Goal: Task Accomplishment & Management: Use online tool/utility

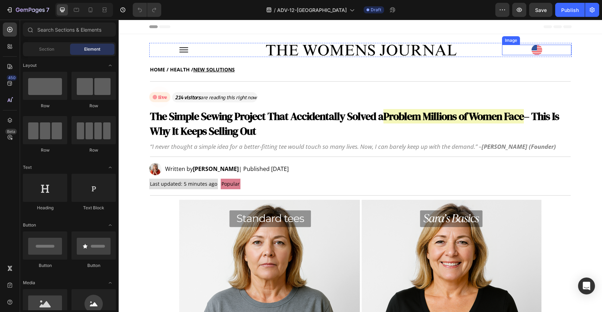
click at [531, 52] on img at bounding box center [536, 50] width 11 height 11
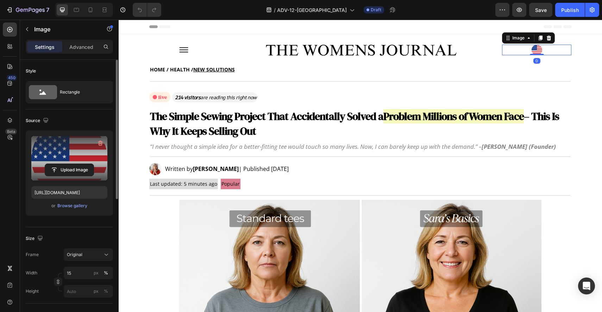
click at [64, 157] on label at bounding box center [69, 158] width 76 height 44
click at [64, 164] on input "file" at bounding box center [69, 170] width 49 height 12
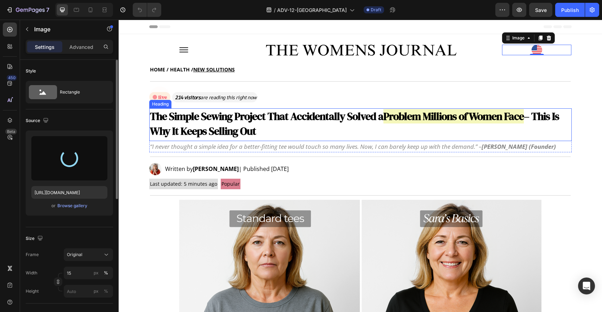
type input "https://cdn.shopify.com/s/files/1/0934/9077/4359/files/gempages_578484264304116…"
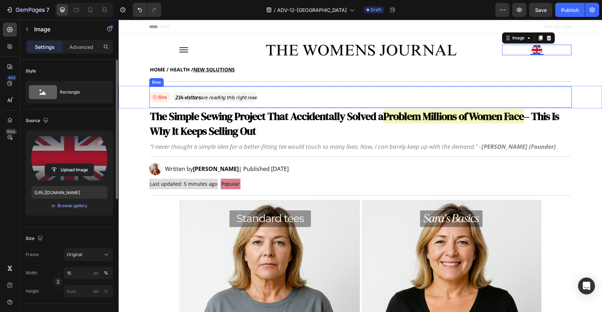
click at [302, 92] on div "Image 214 visitors are reading this right now Text Block Row" at bounding box center [360, 97] width 422 height 21
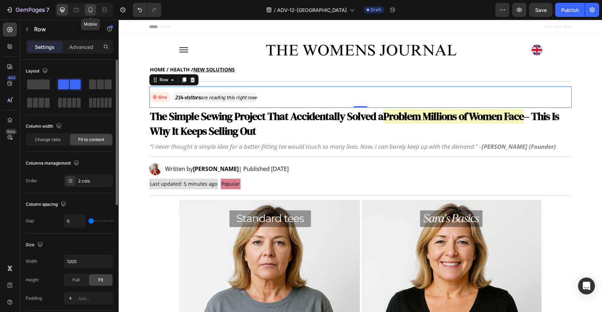
drag, startPoint x: 92, startPoint y: 10, endPoint x: 237, endPoint y: 68, distance: 156.3
click at [92, 10] on icon at bounding box center [90, 9] width 7 height 7
type input "100%"
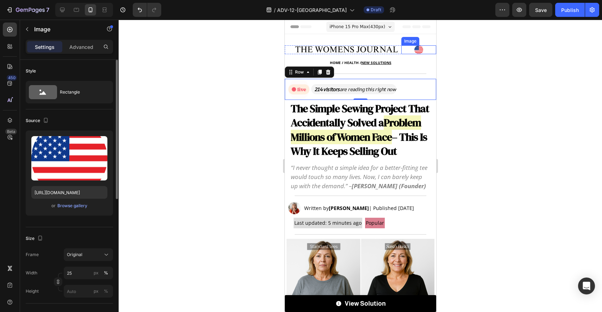
click at [414, 46] on img at bounding box center [418, 49] width 9 height 9
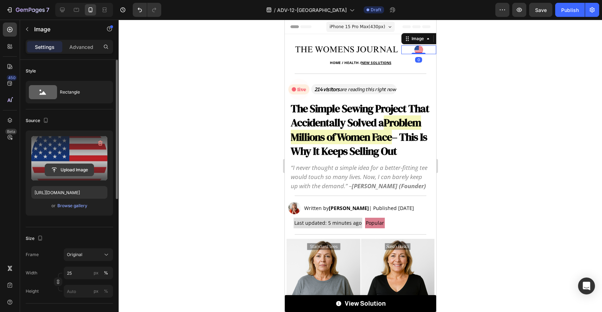
click at [89, 169] on input "file" at bounding box center [69, 170] width 49 height 12
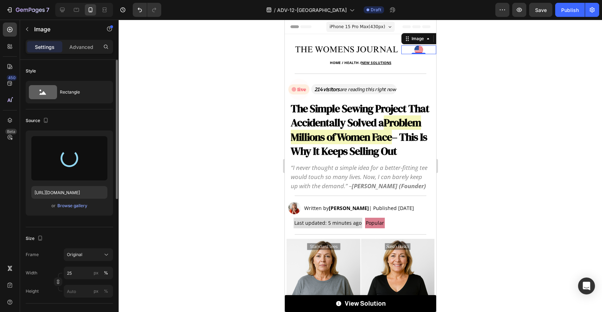
type input "https://cdn.shopify.com/s/files/1/0934/9077/4359/files/gempages_578484264304116…"
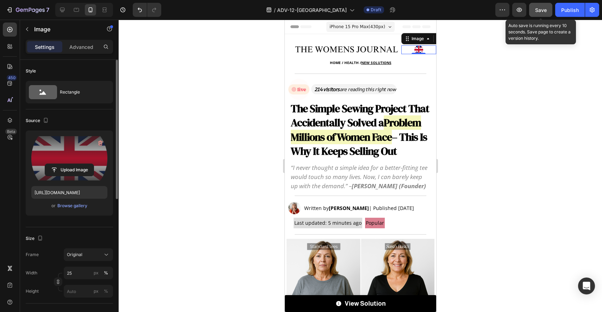
click at [537, 15] on button "Save" at bounding box center [540, 10] width 23 height 14
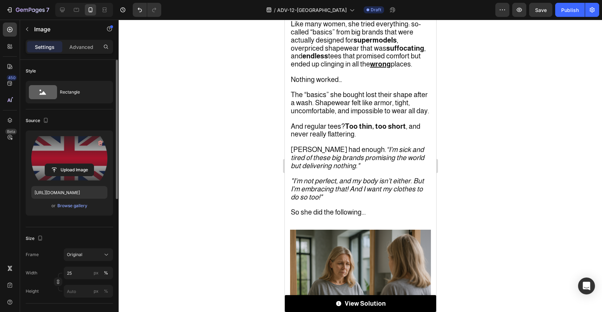
scroll to position [576, 0]
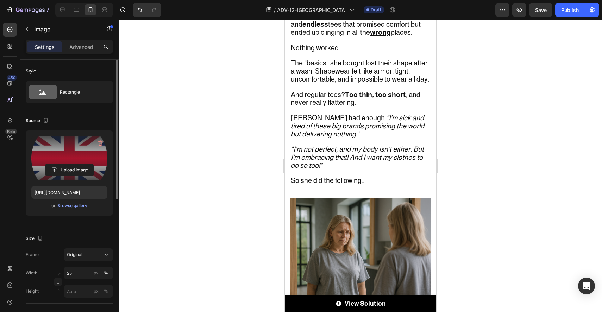
click at [328, 28] on strong "endless" at bounding box center [315, 24] width 26 height 8
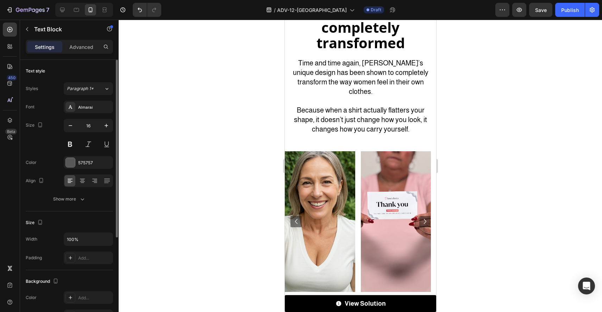
scroll to position [1680, 0]
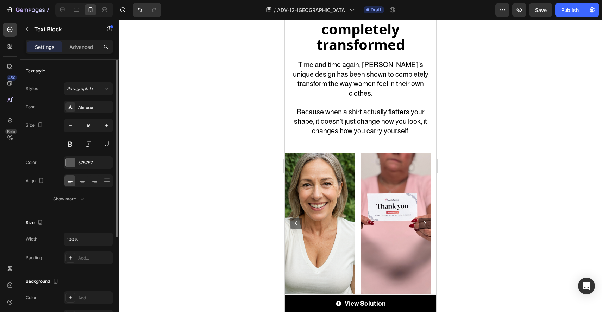
click at [482, 190] on div at bounding box center [360, 166] width 483 height 292
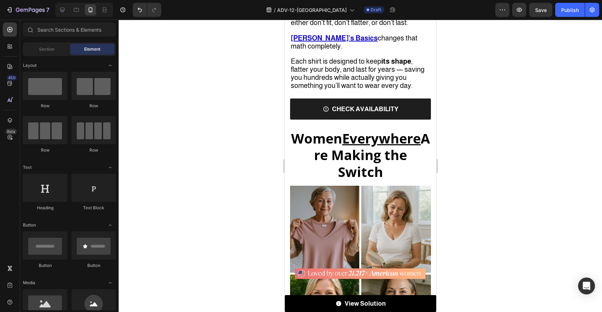
scroll to position [2341, 0]
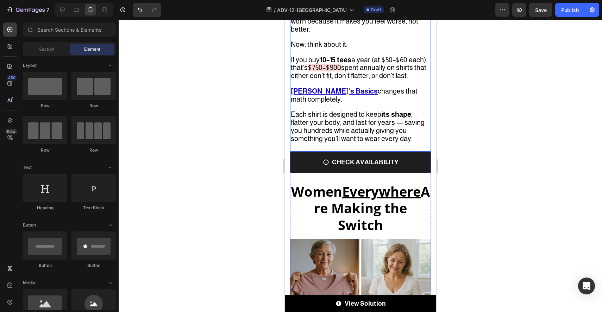
click at [394, 80] on p "If you buy 10–15 tees a year (at $50–$60 each), that’s $750–$900 spent annually…" at bounding box center [359, 64] width 139 height 31
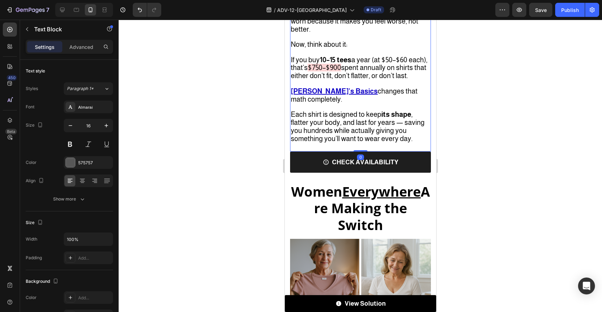
click at [390, 72] on span "If you buy 10–15 tees a year (at $50–$60 each), that’s" at bounding box center [358, 64] width 137 height 16
click at [387, 72] on span "If you buy 10–15 tees a year (at $50–$60 each), that’s" at bounding box center [358, 64] width 137 height 16
click at [341, 71] on span "$750–$900" at bounding box center [323, 68] width 33 height 8
click at [332, 71] on span "$750–$900" at bounding box center [323, 68] width 33 height 8
click at [334, 71] on span "750–$900" at bounding box center [325, 68] width 29 height 8
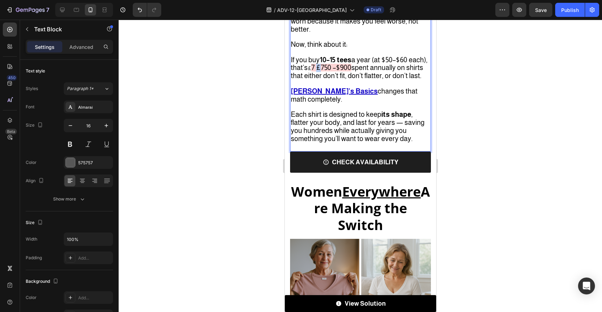
copy span "£"
click at [387, 72] on span "If you buy 10–15 tees a year (at $50–$60 each), that’s" at bounding box center [358, 64] width 137 height 16
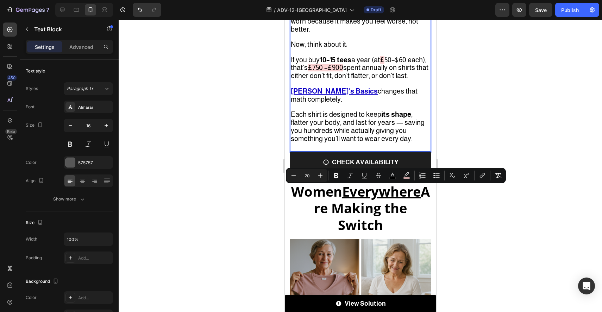
click at [400, 72] on span "50–$60 each), that’s" at bounding box center [357, 64] width 135 height 16
drag, startPoint x: 382, startPoint y: 189, endPoint x: 406, endPoint y: 190, distance: 24.3
click at [406, 80] on p "If you buy 10–15 tees a year (at £ 50– £ 60 each), that’s £750 –£900 spent annu…" at bounding box center [359, 64] width 139 height 31
click at [406, 178] on rect "Editor contextual toolbar" at bounding box center [406, 178] width 7 height 2
type input "FCC9C9"
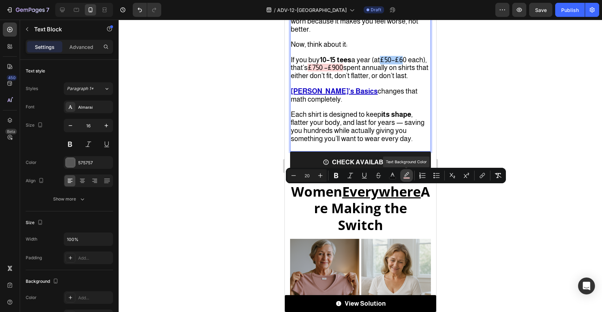
type input "77"
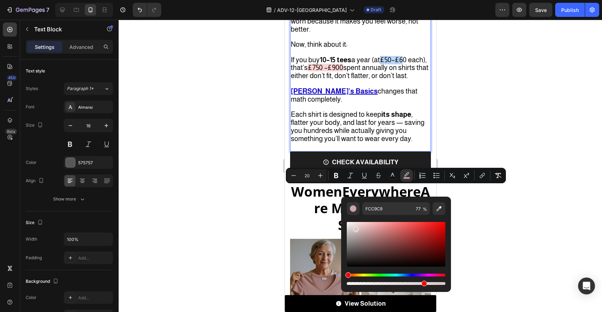
drag, startPoint x: 645, startPoint y: 252, endPoint x: 328, endPoint y: 207, distance: 319.9
type input "FFFFFF"
click at [328, 80] on span "spent annually on shirts that either don’t fit, don’t flatter, or don’t last." at bounding box center [359, 72] width 138 height 16
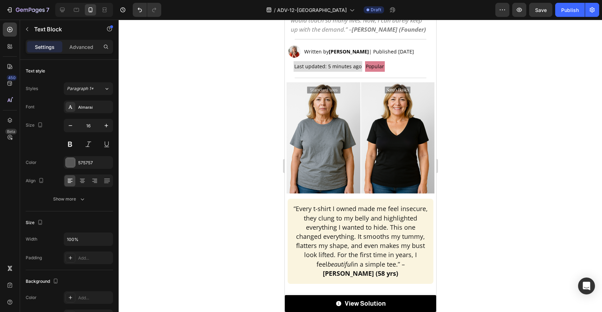
scroll to position [0, 0]
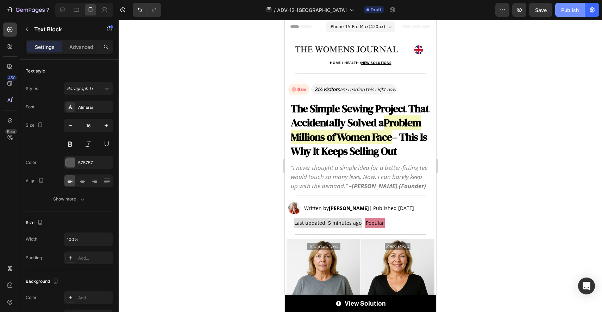
click at [575, 9] on div "Publish" at bounding box center [570, 9] width 18 height 7
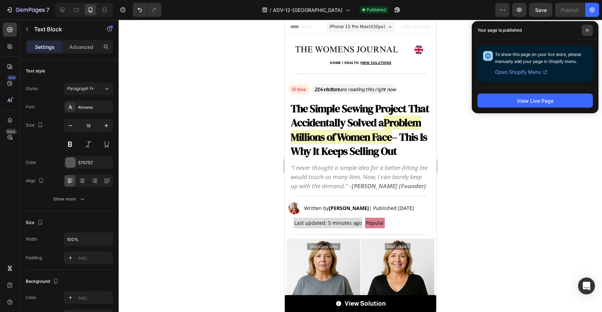
click at [584, 34] on span at bounding box center [586, 30] width 11 height 11
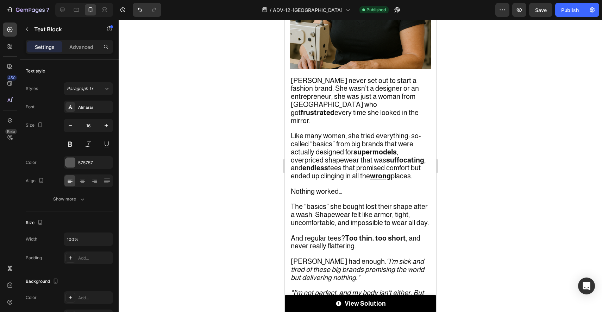
scroll to position [550, 0]
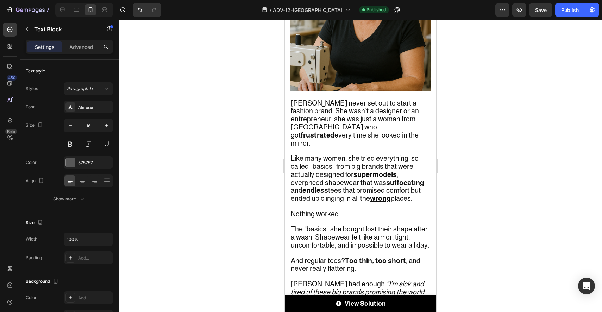
click at [382, 99] on span "Sara never set out to start a fashion brand. She wasn’t a designer or an entrep…" at bounding box center [354, 123] width 128 height 48
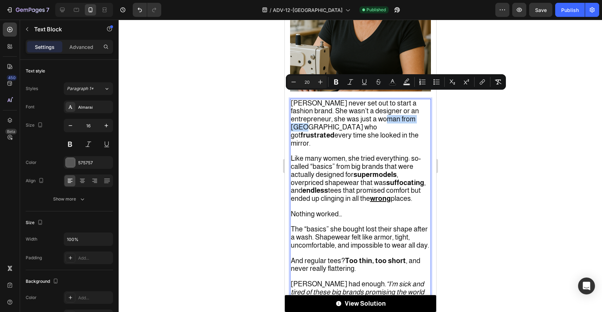
click at [403, 99] on span "Sara never set out to start a fashion brand. She wasn’t a designer or an entrep…" at bounding box center [354, 123] width 128 height 48
click at [394, 99] on span "Sara never set out to start a fashion brand. She wasn’t a designer or an entrep…" at bounding box center [354, 123] width 128 height 48
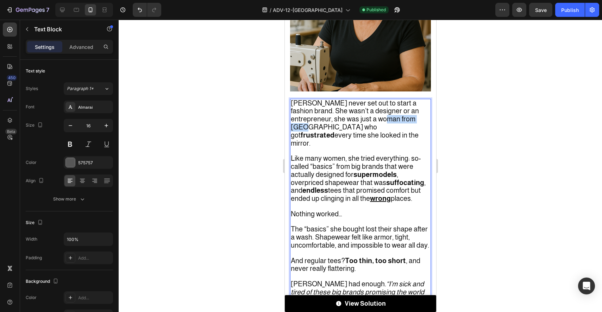
click at [378, 99] on span "Sara never set out to start a fashion brand. She wasn’t a designer or an entrep…" at bounding box center [354, 123] width 128 height 48
click at [383, 99] on span "Sara never set out to start a fashion brand. She wasn’t a designer or an entrep…" at bounding box center [354, 123] width 128 height 48
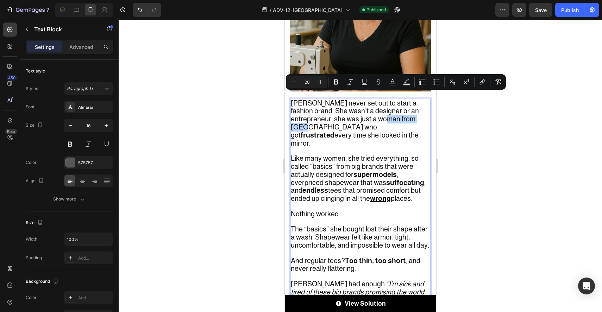
click at [408, 99] on span "Sara never set out to start a fashion brand. She wasn’t a designer or an entrep…" at bounding box center [354, 123] width 128 height 48
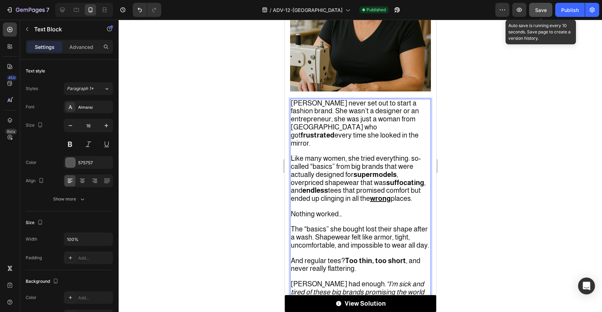
click at [540, 11] on span "Save" at bounding box center [541, 10] width 12 height 6
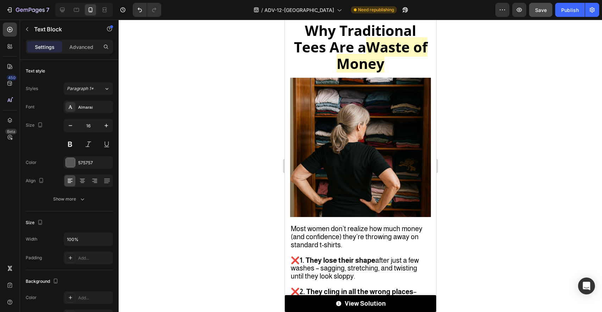
scroll to position [2304, 0]
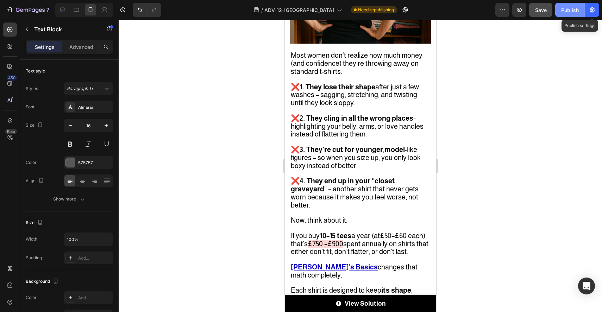
click at [584, 13] on button "Publish" at bounding box center [570, 10] width 30 height 14
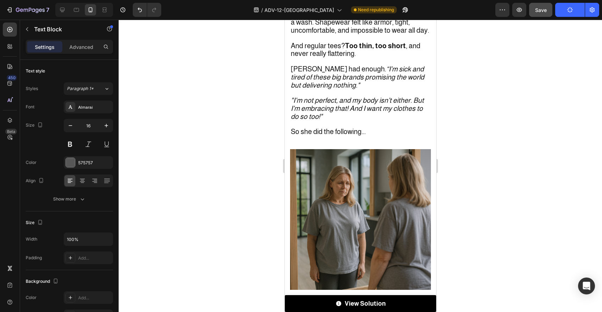
scroll to position [0, 0]
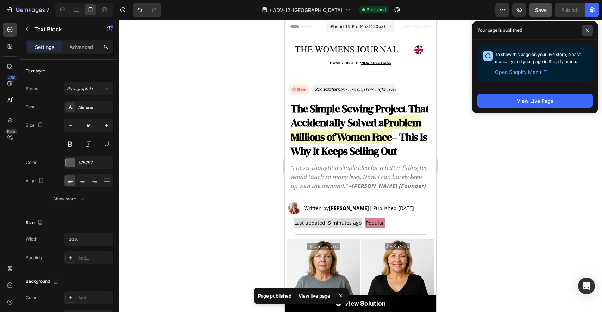
click at [587, 29] on icon at bounding box center [587, 31] width 4 height 4
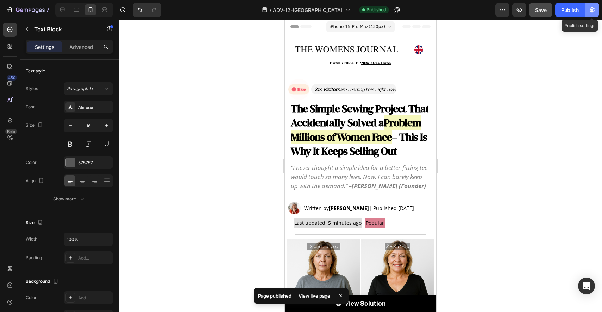
click at [593, 12] on icon "button" at bounding box center [591, 9] width 7 height 7
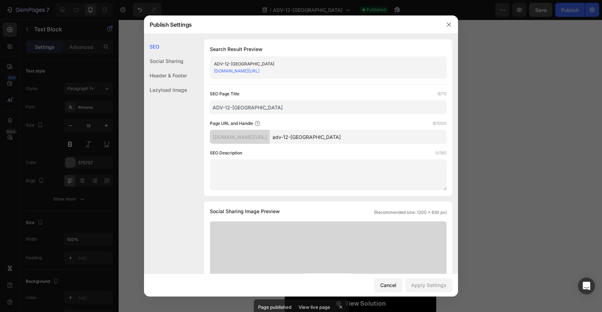
click at [345, 138] on input "adv-12-uk" at bounding box center [358, 137] width 177 height 14
type input "adv-12-uk-v1"
click at [441, 286] on div "Apply Settings" at bounding box center [428, 285] width 35 height 7
click at [563, 90] on div at bounding box center [301, 156] width 602 height 312
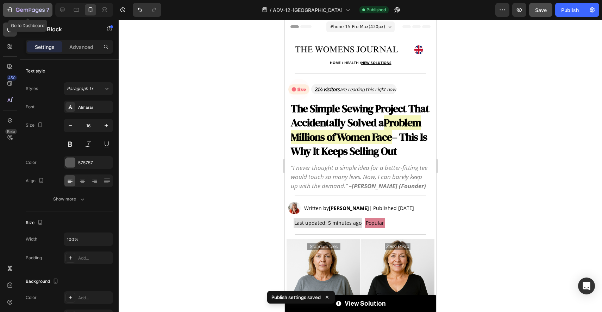
click at [14, 8] on div "7" at bounding box center [27, 10] width 43 height 8
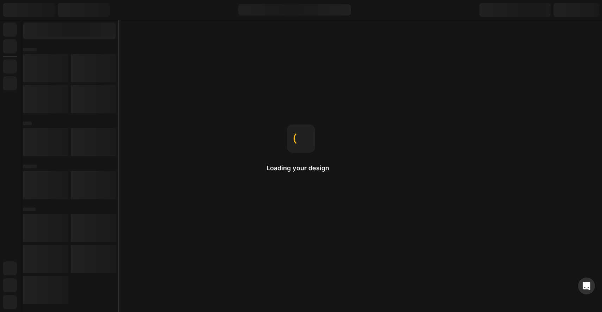
click at [574, 214] on div "Loading your design Product page When you want to use a product template for a …" at bounding box center [301, 156] width 602 height 312
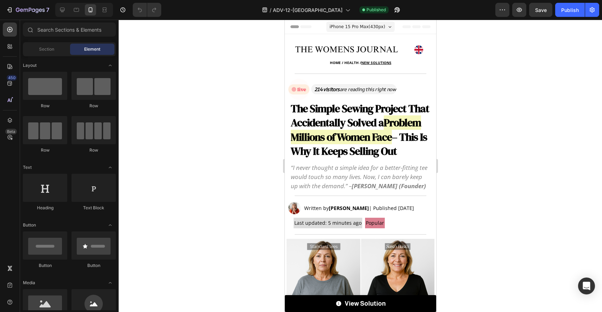
scroll to position [143, 0]
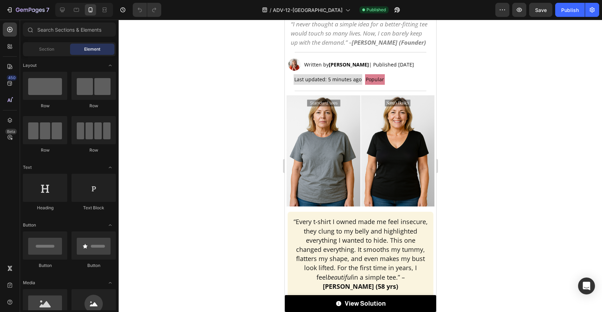
click at [462, 210] on div at bounding box center [360, 166] width 483 height 292
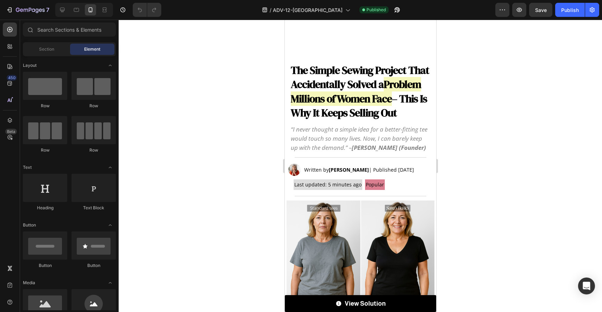
scroll to position [0, 0]
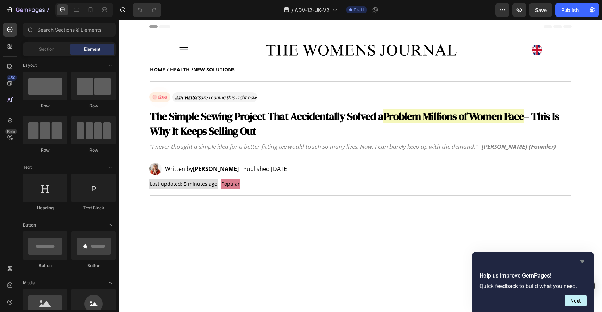
click at [584, 260] on icon "Hide survey" at bounding box center [582, 261] width 4 height 3
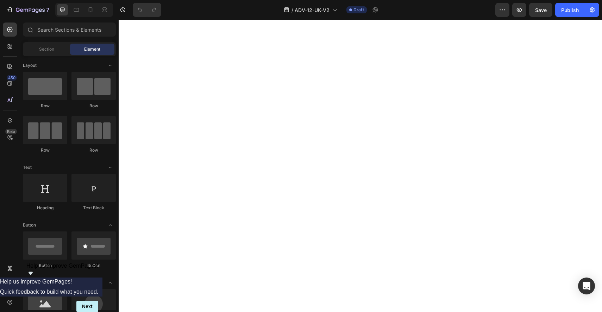
scroll to position [1595, 0]
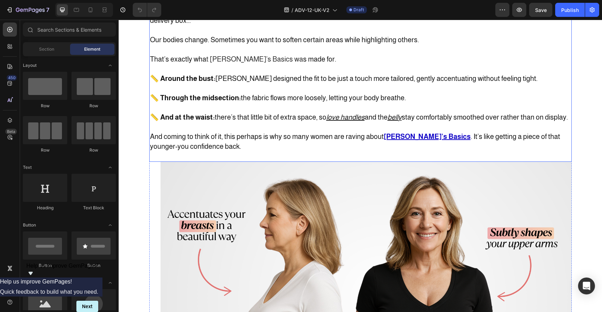
click at [425, 142] on p "And coming to think of it, this perhaps is why so many women are raving about S…" at bounding box center [360, 141] width 421 height 39
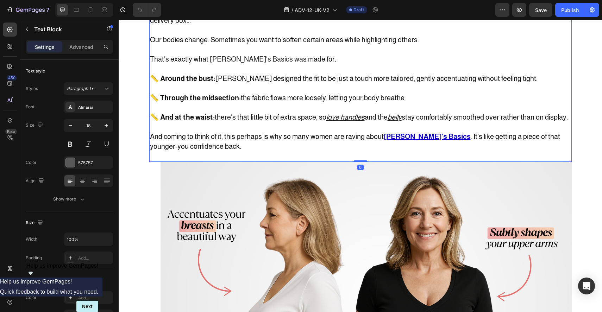
click at [415, 139] on u "Sara’s Basics" at bounding box center [427, 137] width 87 height 8
click at [425, 137] on span ". It’s like getting a piece of that younger-you confidence back." at bounding box center [355, 142] width 410 height 18
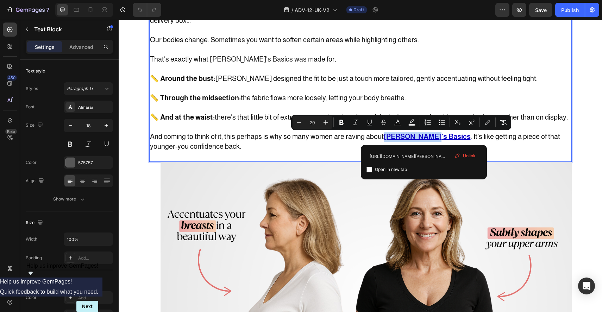
drag, startPoint x: 423, startPoint y: 138, endPoint x: 379, endPoint y: 137, distance: 44.0
click at [379, 137] on p "And coming to think of it, this perhaps is why so many women are raving about S…" at bounding box center [360, 141] width 421 height 39
click at [393, 152] on input "https://sarasbasics.com/products/mc-sara-s-perfect-shaping-tees-3-pack-soft-tin…" at bounding box center [423, 156] width 115 height 11
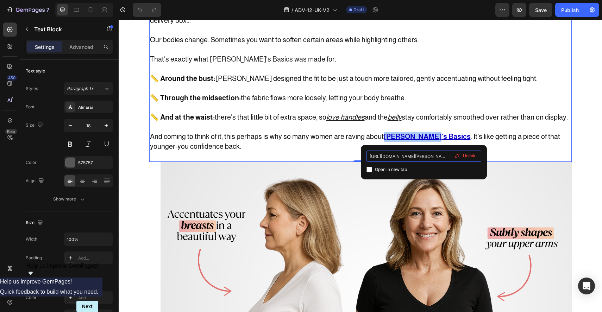
paste input "sara-s-perfect-shaping-tees-2-1-free"
type input "https://sarasbasics.com/products/sara-s-perfect-shaping-tees-2-1-free"
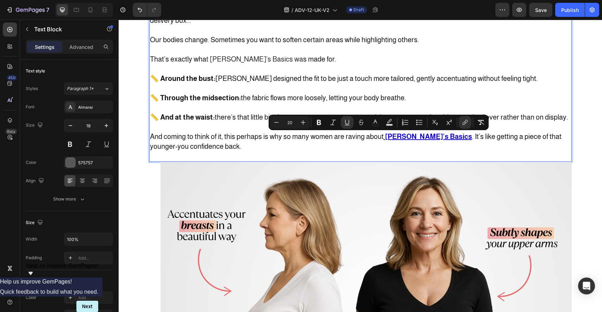
click at [422, 139] on u "[PERSON_NAME]’s Basics" at bounding box center [428, 137] width 87 height 8
click at [415, 139] on u "[PERSON_NAME]’s Basics" at bounding box center [428, 137] width 87 height 8
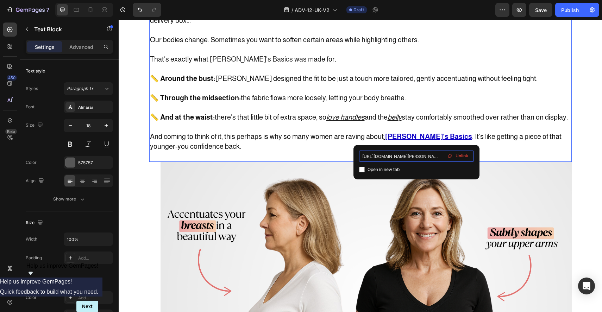
click at [414, 158] on input "https://sarasbasics.com/products/sara-s-perfect-shaping-tees-2-1-free" at bounding box center [416, 156] width 115 height 11
click at [405, 121] on span "📏 And at the waist: there’s that little bit of extra space, so love handles and…" at bounding box center [359, 117] width 418 height 8
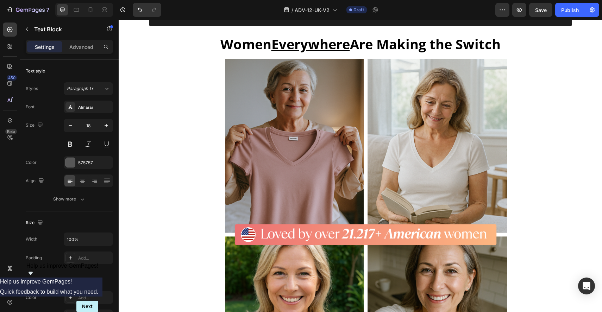
scroll to position [2642, 0]
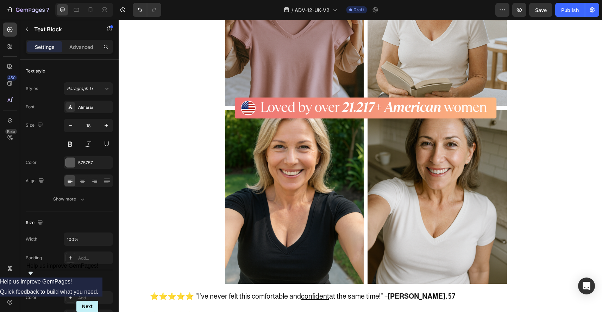
drag, startPoint x: 192, startPoint y: 107, endPoint x: 147, endPoint y: 105, distance: 45.1
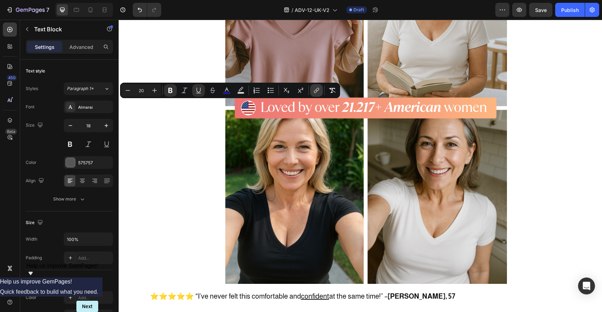
click at [314, 87] on icon "Editor contextual toolbar" at bounding box center [316, 90] width 7 height 7
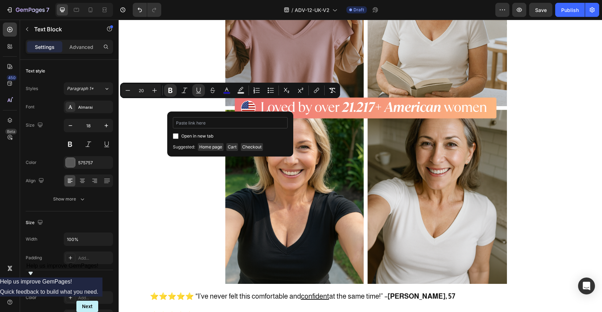
type input "https://sarasbasics.com/products/sara-s-perfect-shaping-tees-2-1-free"
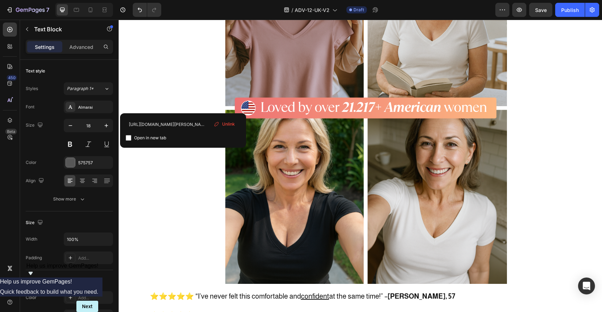
click at [188, 127] on input "https://sarasbasics.com/products/sara-s-perfect-shaping-tees-2-1-free" at bounding box center [183, 124] width 115 height 11
click at [198, 126] on input "https://sarasbasics.com/products/sara-s-perfect-shaping-tees-2-1-free" at bounding box center [183, 124] width 115 height 11
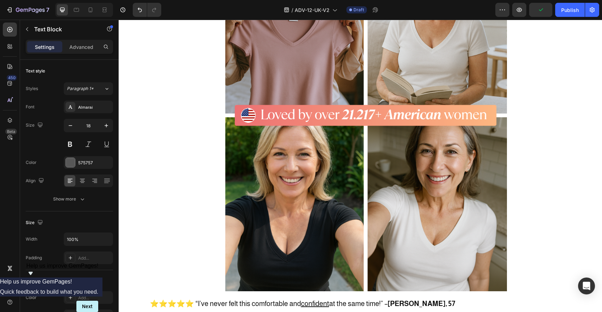
scroll to position [2581, 0]
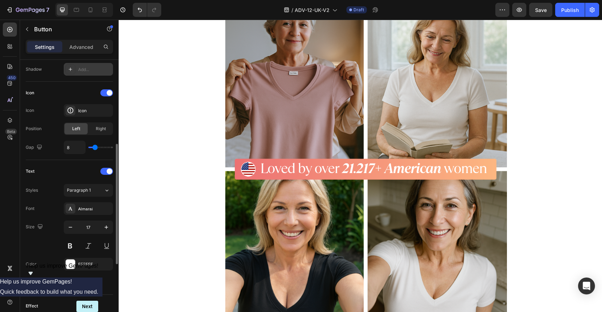
scroll to position [343, 0]
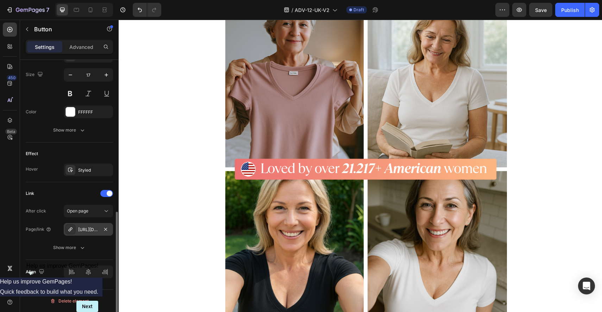
click at [96, 231] on div "https://sarasbasics.com/mc-sara-s-perfect-shaping-tees-3-pack-soft-tints" at bounding box center [88, 230] width 20 height 6
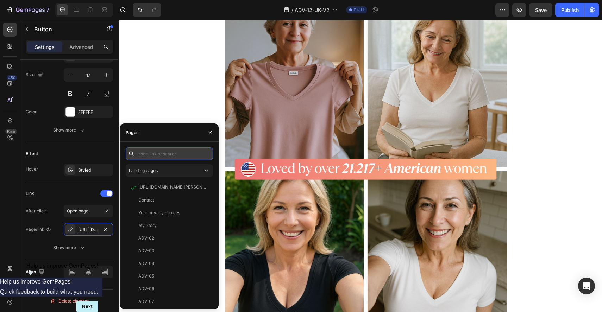
click at [162, 153] on input "text" at bounding box center [169, 153] width 87 height 13
paste input "https://sarasbasics.com/products/sara-s-perfect-shaping-tees-2-1-free"
type input "https://sarasbasics.com/products/sara-s-perfect-shaping-tees-2-1-free"
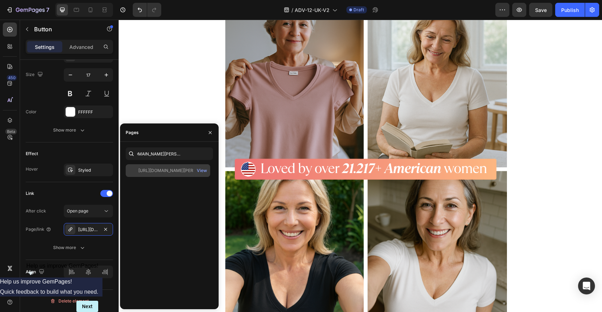
scroll to position [0, 0]
click at [187, 174] on div "https://sarasbasics.com/products/sara-s-perfect-shaping-tees-2-1-free View" at bounding box center [168, 170] width 84 height 13
click at [200, 171] on div "View" at bounding box center [202, 171] width 10 height 6
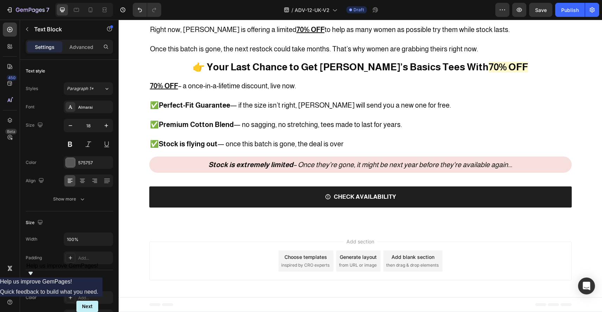
scroll to position [3325, 0]
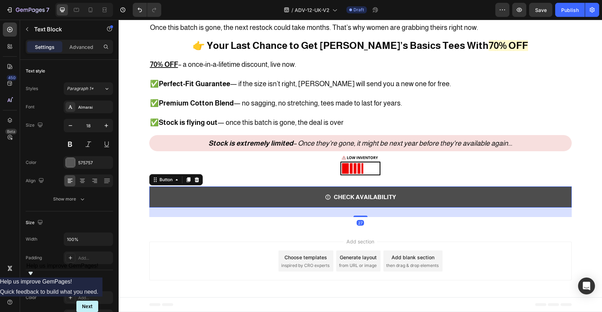
click at [291, 195] on link "CHECK AVAILABILITY" at bounding box center [360, 197] width 422 height 21
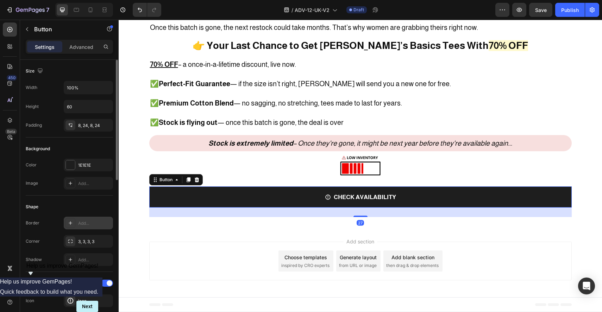
scroll to position [343, 0]
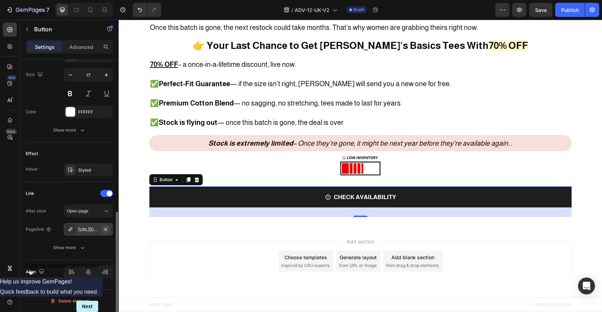
click at [106, 230] on icon "button" at bounding box center [106, 230] width 6 height 6
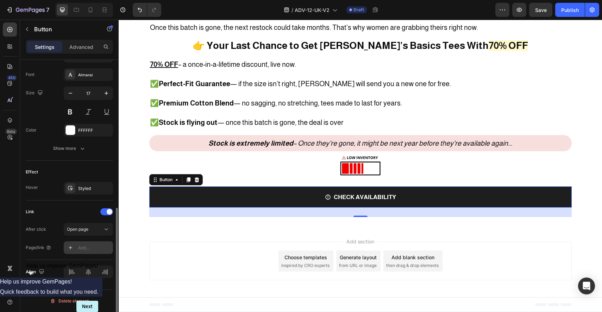
click at [88, 247] on div "Add..." at bounding box center [94, 248] width 33 height 6
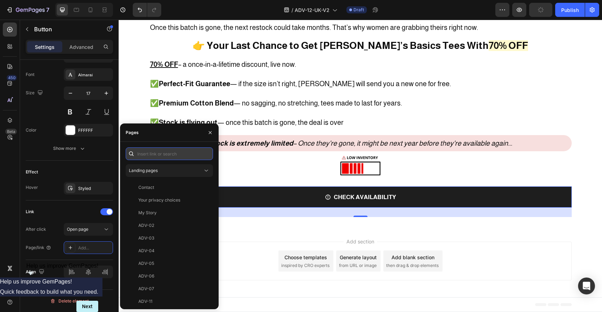
click at [189, 158] on input "text" at bounding box center [169, 153] width 87 height 13
paste input "https://sarasbasics.com/products/sara-s-perfect-shaping-tees-2-1-free"
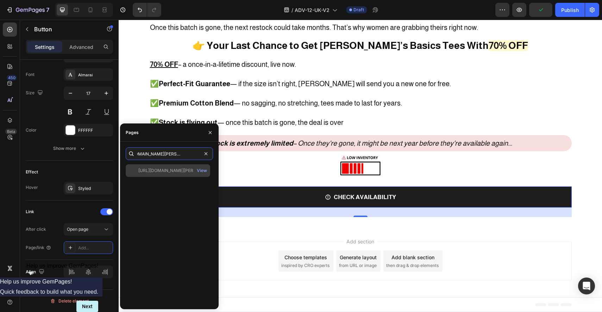
type input "https://sarasbasics.com/products/sara-s-perfect-shaping-tees-2-1-free"
click at [184, 171] on div "https://sarasbasics.com/products/sara-s-perfect-shaping-tees-2-1-free" at bounding box center [172, 171] width 68 height 6
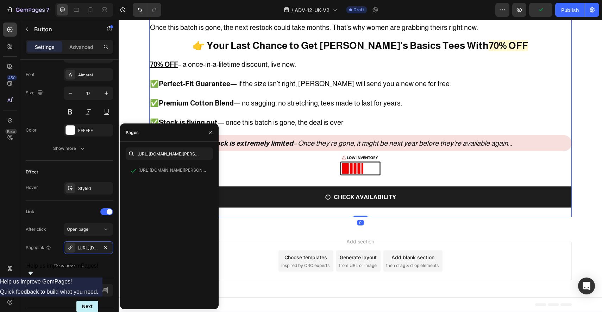
scroll to position [157, 0]
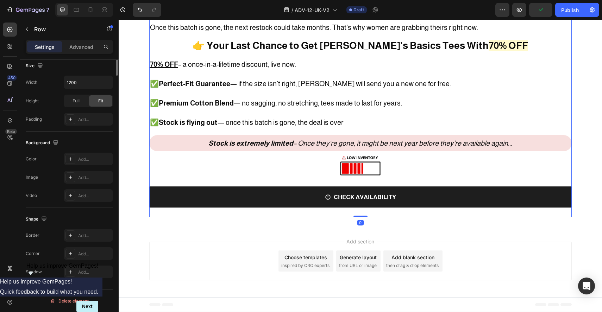
scroll to position [0, 0]
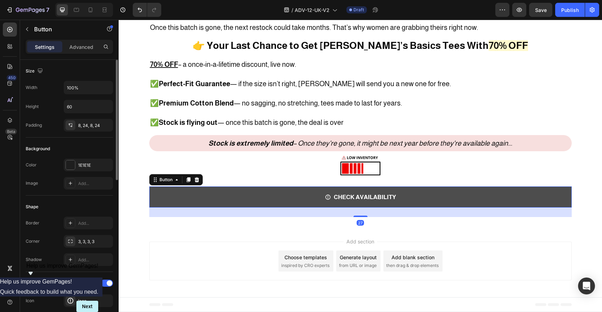
click at [269, 200] on link "CHECK AVAILABILITY" at bounding box center [360, 197] width 422 height 21
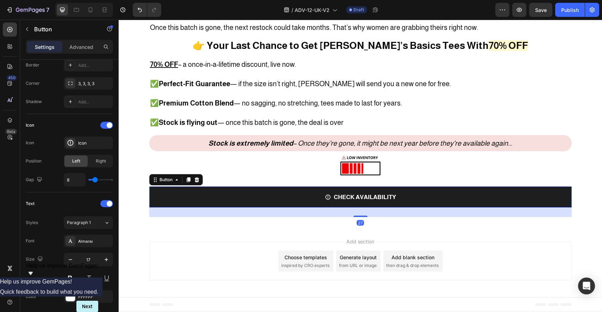
scroll to position [343, 0]
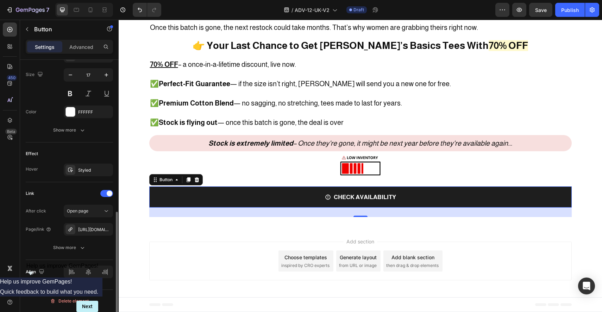
click at [91, 236] on div "After click Open page Page/link https://sarasbasics.com/sara-s-perfect-shaping-…" at bounding box center [69, 229] width 87 height 49
click at [91, 233] on div "https://sarasbasics.com/sara-s-perfect-shaping-tees-2-1-free" at bounding box center [88, 229] width 49 height 13
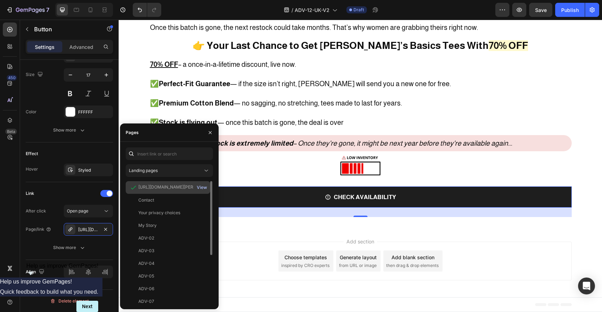
click at [201, 186] on div "View" at bounding box center [202, 187] width 10 height 6
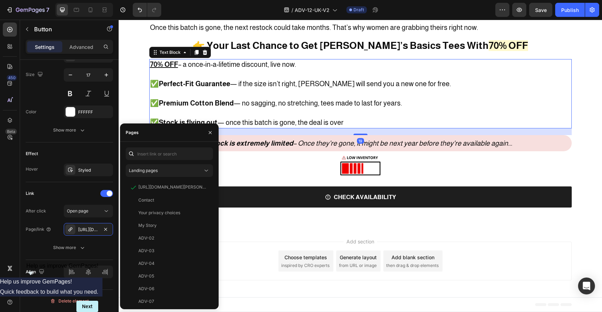
scroll to position [145, 0]
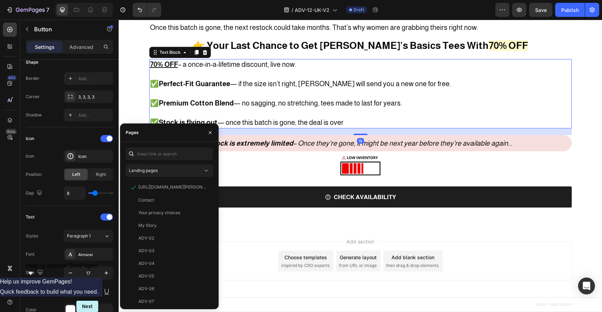
click at [343, 88] on span "✅ Perfect-Fit Guarantee — if the size isn’t right, Sara will send you a new one…" at bounding box center [300, 84] width 301 height 8
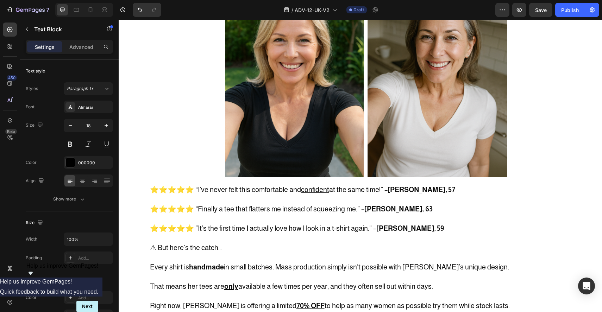
scroll to position [2710, 0]
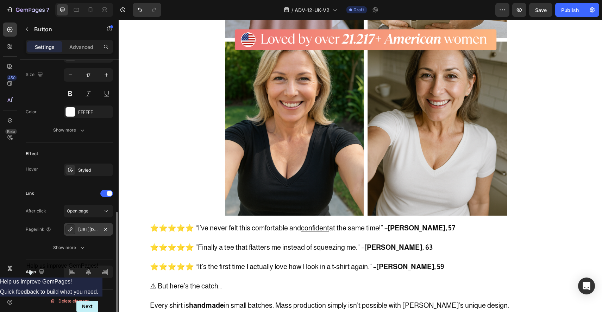
click at [92, 231] on div "https://sarasbasics.com/sara-s-perfect-shaping-tees-2-1-free" at bounding box center [88, 230] width 20 height 6
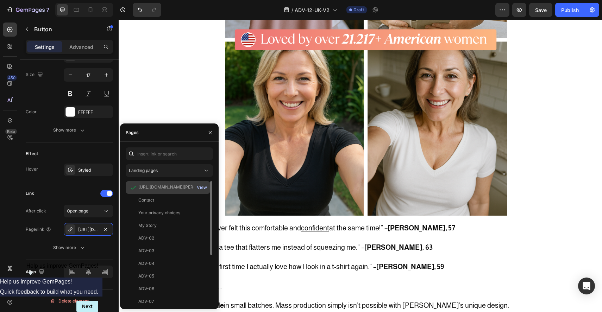
click at [201, 185] on div "View" at bounding box center [202, 187] width 10 height 6
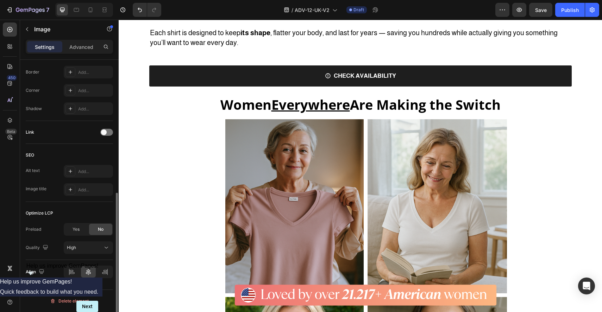
scroll to position [0, 0]
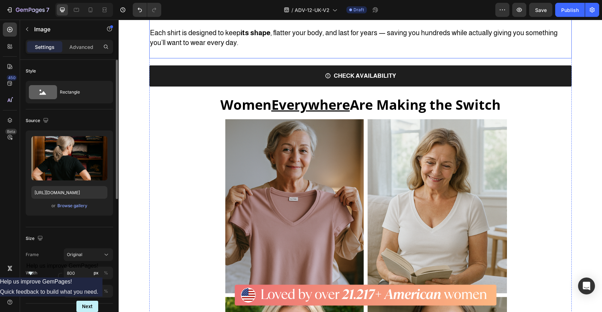
click at [184, 17] on u "[PERSON_NAME]’s Basics" at bounding box center [193, 14] width 87 height 8
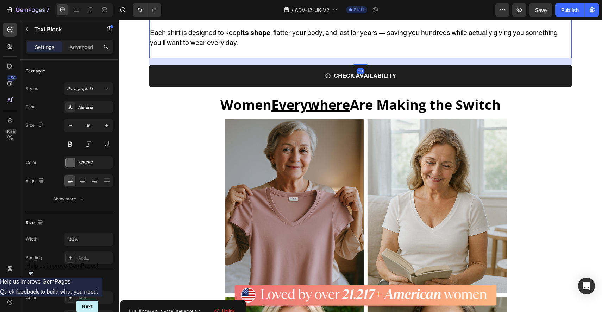
click at [182, 17] on u "[PERSON_NAME]’s Basics" at bounding box center [193, 14] width 87 height 8
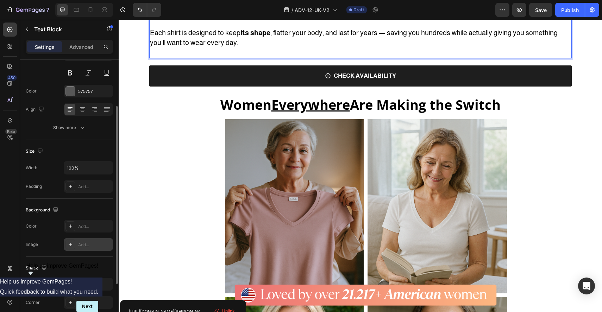
scroll to position [145, 0]
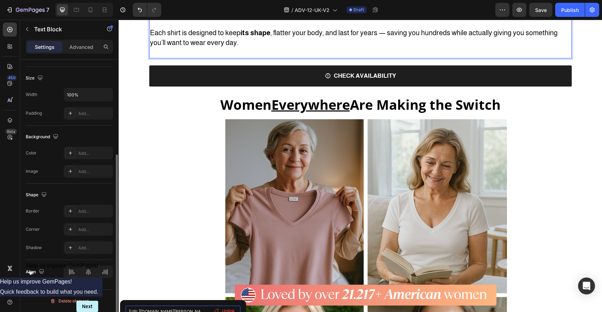
click at [174, 310] on input "https://sarasbasics.com/products/sara-s-perfect-shaping-tees-2-1-free" at bounding box center [183, 311] width 115 height 11
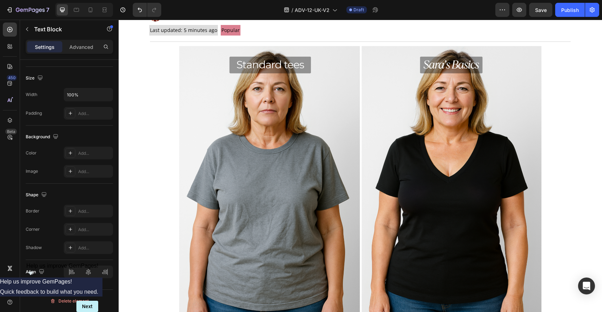
scroll to position [87, 0]
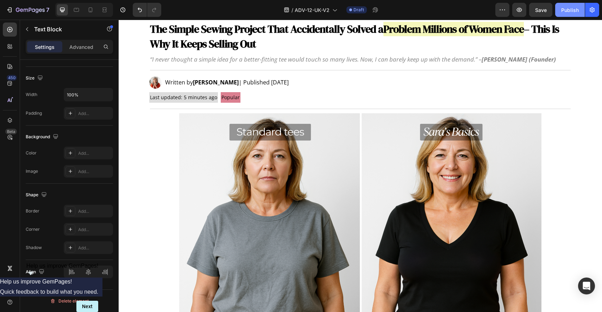
click at [576, 12] on div "Publish" at bounding box center [570, 9] width 18 height 7
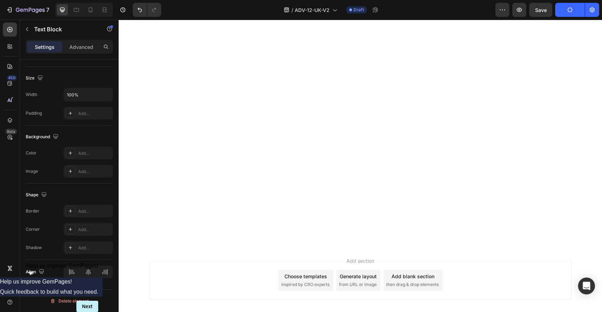
scroll to position [3325, 0]
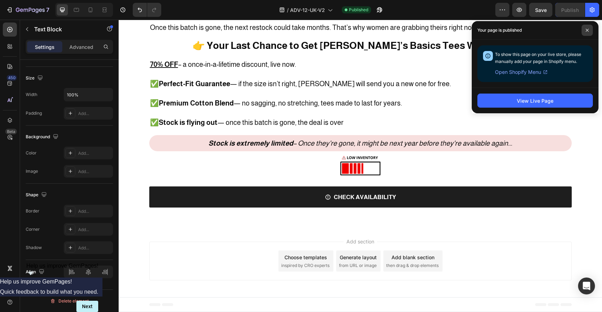
click at [587, 32] on span at bounding box center [586, 30] width 11 height 11
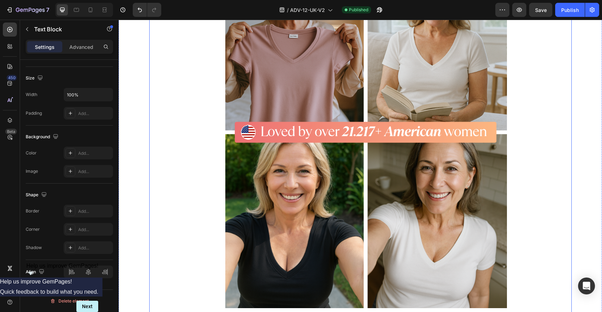
scroll to position [2814, 0]
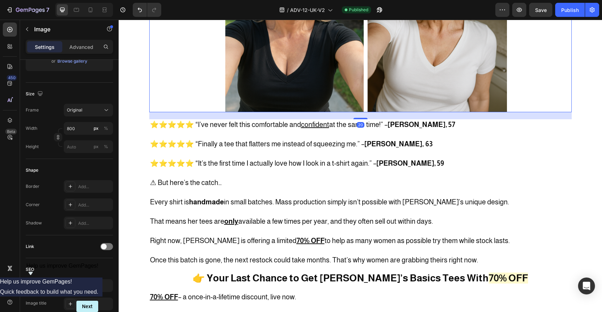
scroll to position [0, 0]
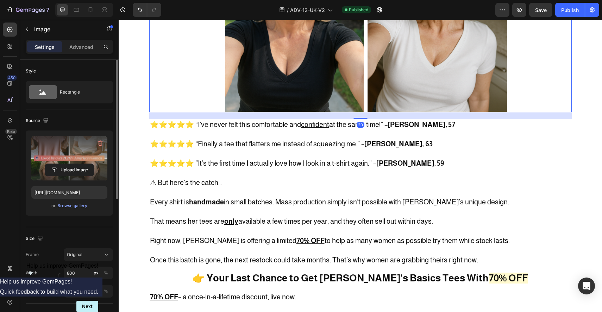
click at [70, 162] on label at bounding box center [69, 158] width 76 height 44
click at [70, 164] on input "file" at bounding box center [69, 170] width 49 height 12
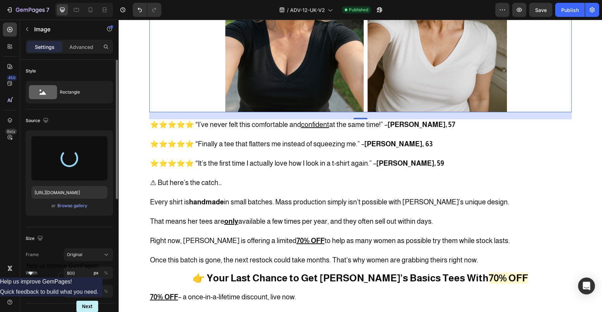
type input "https://cdn.shopify.com/s/files/1/0934/9077/4359/files/gempages_578484264304116…"
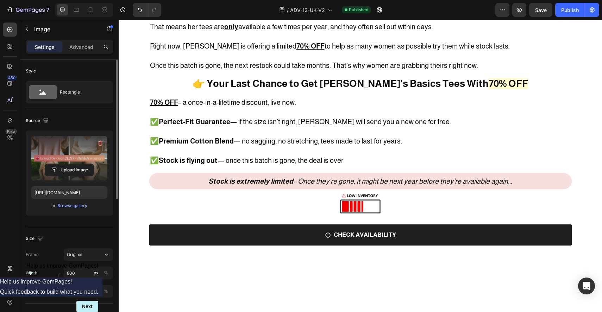
scroll to position [2902, 0]
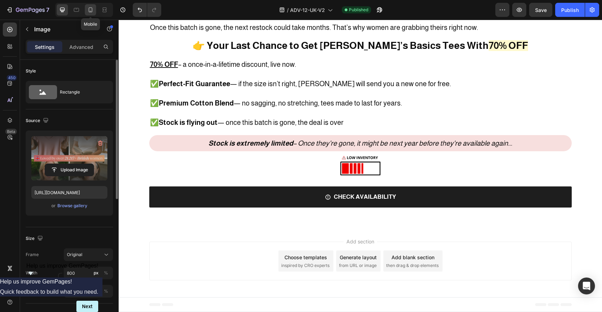
click at [88, 8] on icon at bounding box center [90, 9] width 7 height 7
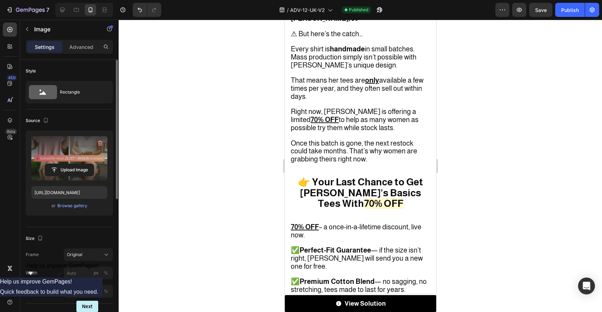
scroll to position [2789, 0]
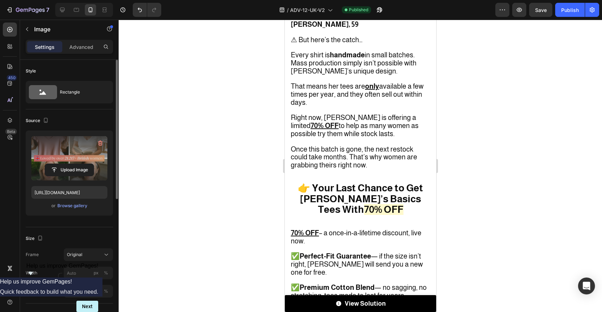
click at [574, 9] on div "Publish" at bounding box center [570, 9] width 18 height 7
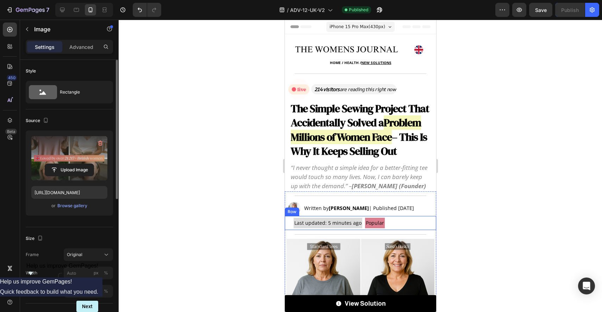
scroll to position [160, 0]
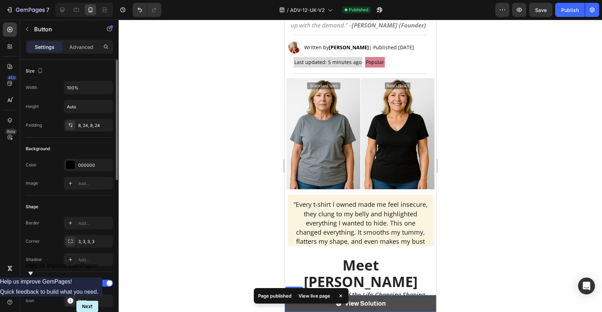
click at [389, 299] on link "View Solution" at bounding box center [359, 303] width 151 height 17
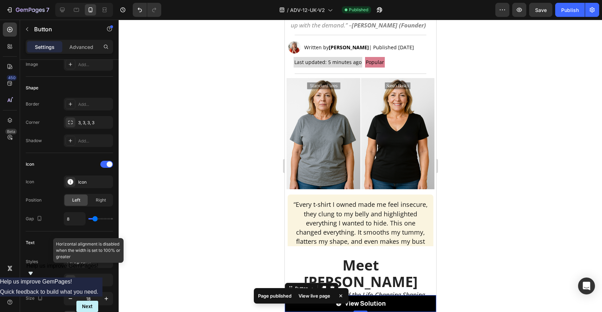
scroll to position [343, 0]
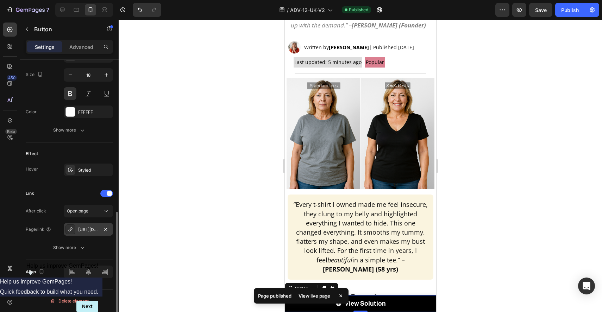
click at [92, 231] on div "https://sarasbasics.com/mc-sara-s-perfect-shaping-tees-3-pack-soft-tints" at bounding box center [88, 230] width 20 height 6
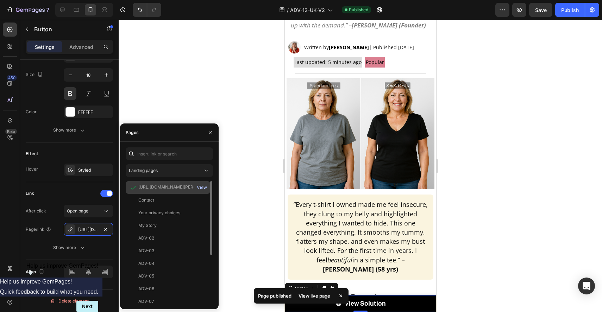
click at [203, 185] on div "View" at bounding box center [202, 187] width 10 height 6
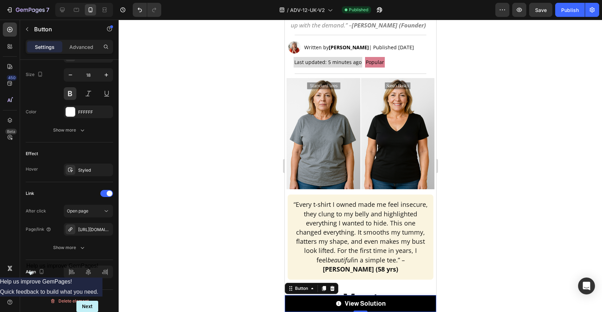
click at [231, 81] on div at bounding box center [360, 166] width 483 height 292
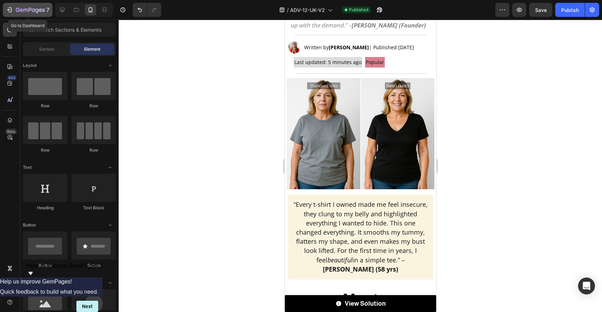
click at [11, 9] on icon "button" at bounding box center [9, 9] width 7 height 7
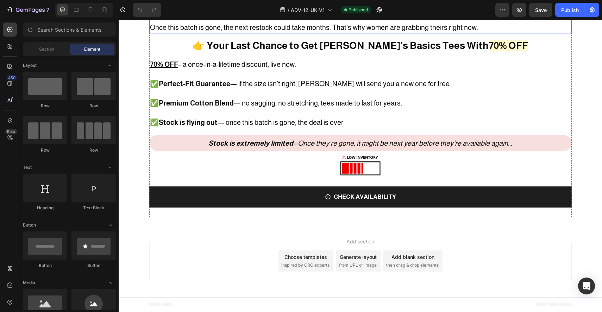
scroll to position [2632, 0]
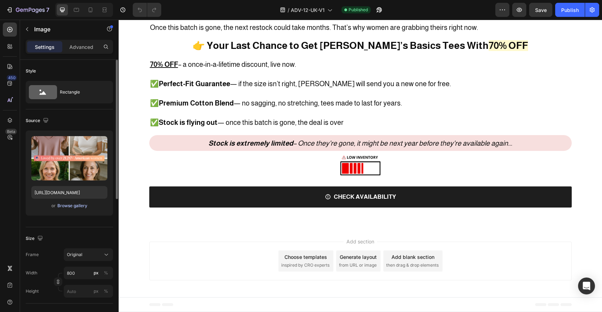
click at [71, 206] on div "Browse gallery" at bounding box center [72, 206] width 30 height 6
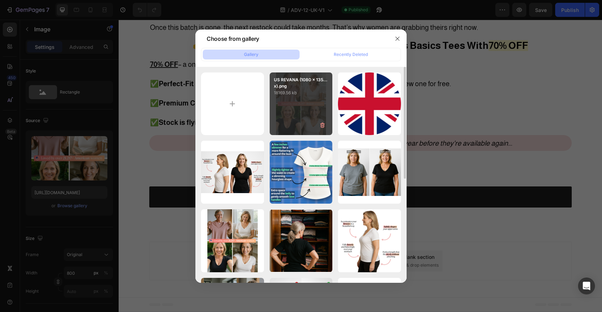
click at [311, 105] on div "US REVANA (1080 x 135...x).png 18169.56 kb" at bounding box center [301, 103] width 63 height 63
type input "https://cdn.shopify.com/s/files/1/0934/9077/4359/files/gempages_578484264304116…"
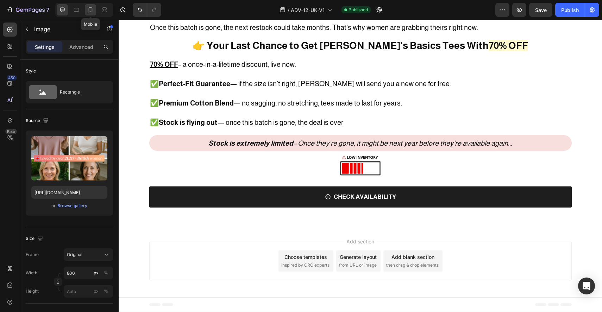
click at [90, 11] on icon at bounding box center [91, 11] width 2 height 1
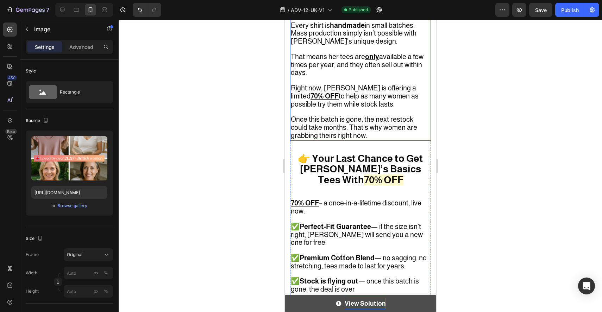
scroll to position [2544, 0]
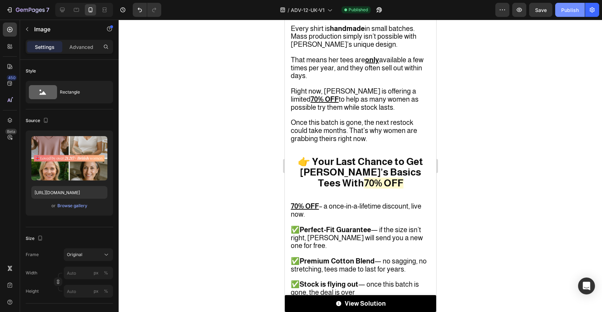
click at [567, 10] on div "Publish" at bounding box center [570, 9] width 18 height 7
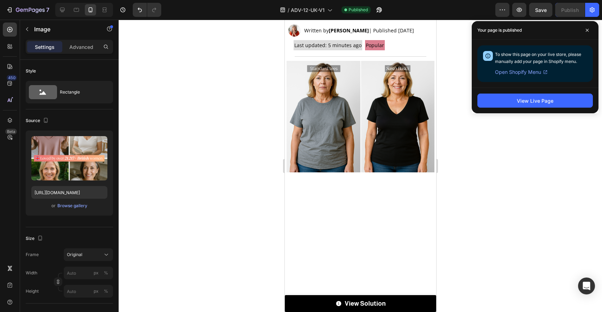
scroll to position [0, 0]
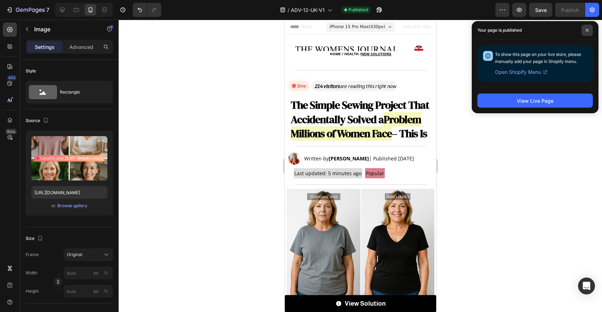
click at [591, 27] on span at bounding box center [586, 30] width 11 height 11
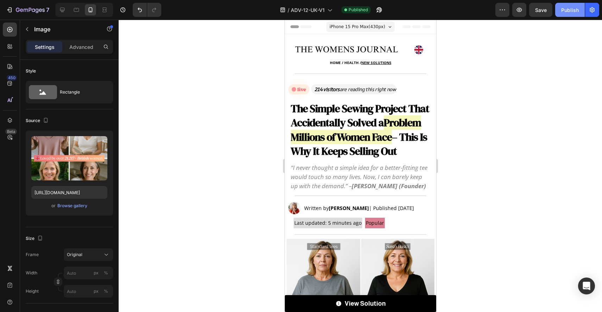
click at [564, 6] on div "Publish" at bounding box center [570, 9] width 18 height 7
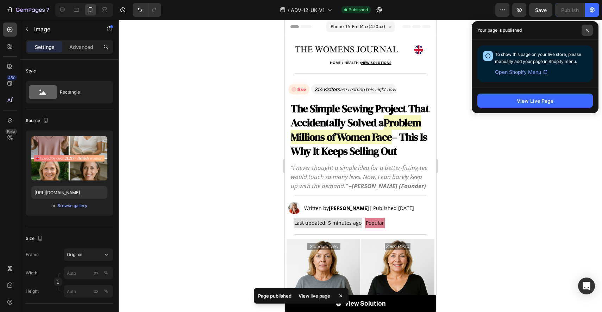
click at [586, 30] on icon at bounding box center [587, 31] width 4 height 4
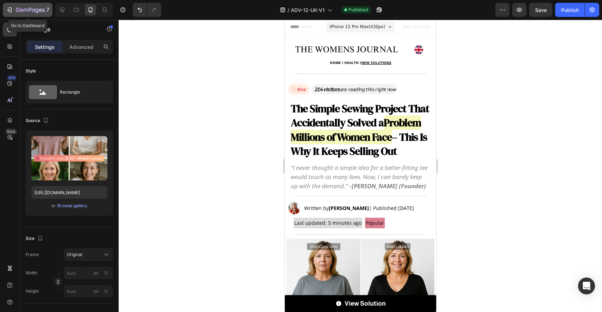
click at [15, 9] on div "7" at bounding box center [27, 10] width 43 height 8
